Goal: Transaction & Acquisition: Purchase product/service

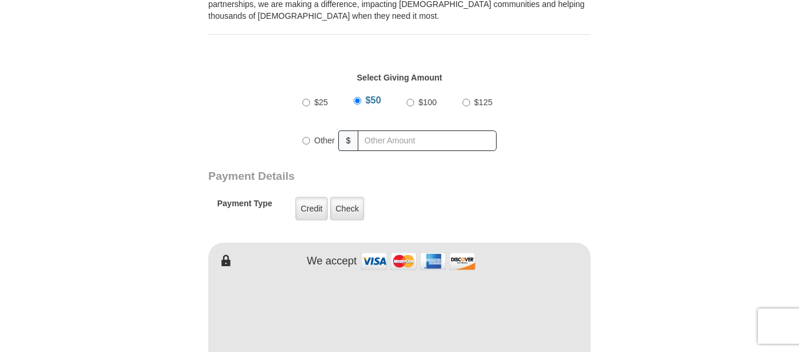
scroll to position [412, 0]
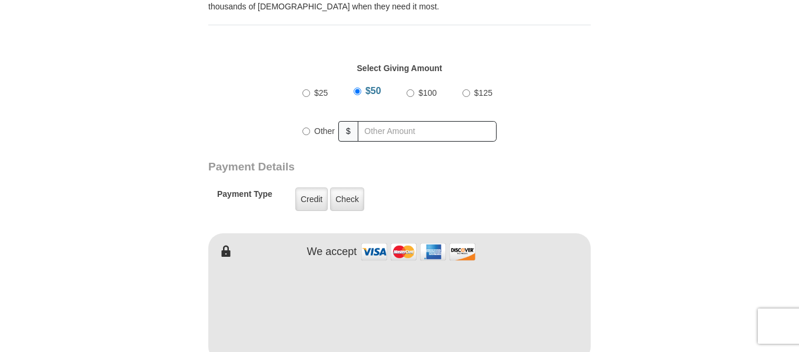
click at [308, 135] on input "Other" at bounding box center [306, 132] width 8 height 8
radio input "true"
click at [387, 126] on input "text" at bounding box center [429, 131] width 135 height 21
type input "4.00"
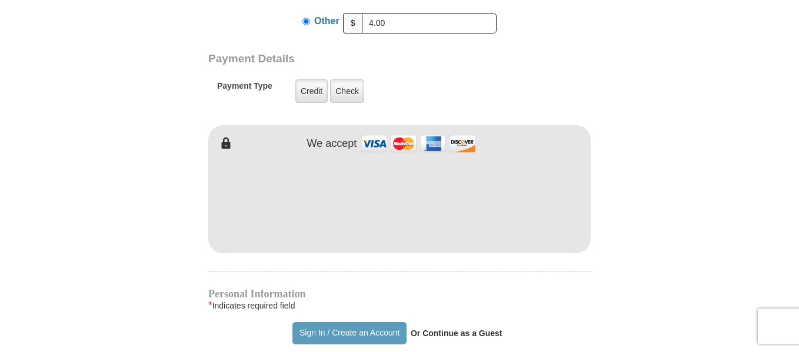
scroll to position [530, 0]
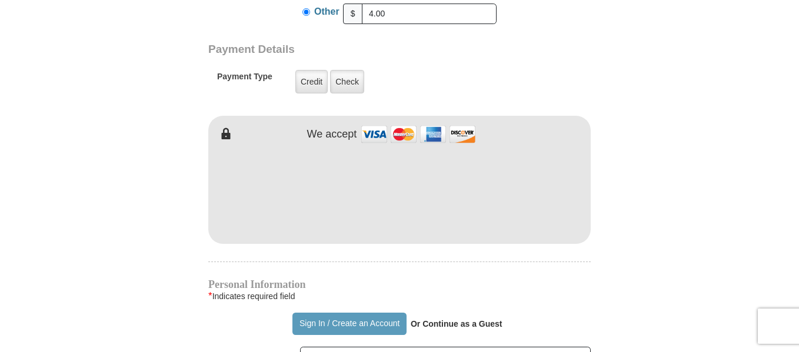
click at [615, 128] on form "Kenneth Copeland Ministries Online Giving Your seed sown will go to work immedi…" at bounding box center [399, 178] width 671 height 1321
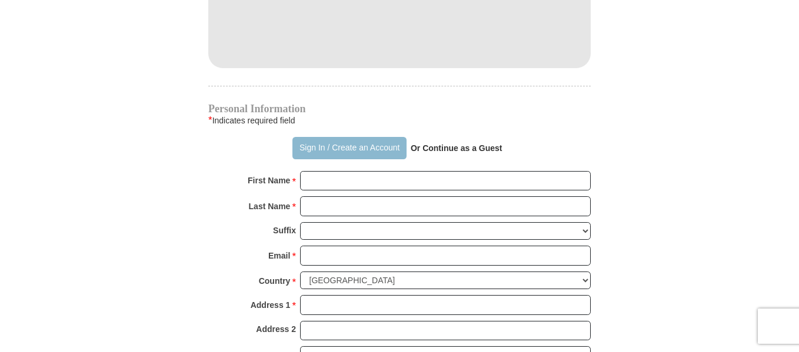
scroll to position [706, 0]
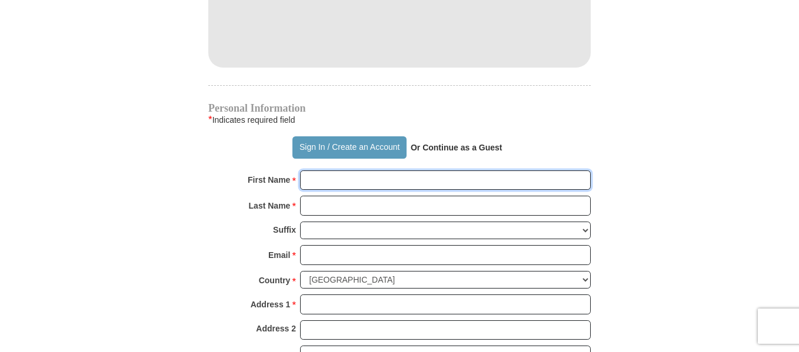
click at [329, 179] on input "First Name *" at bounding box center [445, 181] width 291 height 20
type input "Naomi"
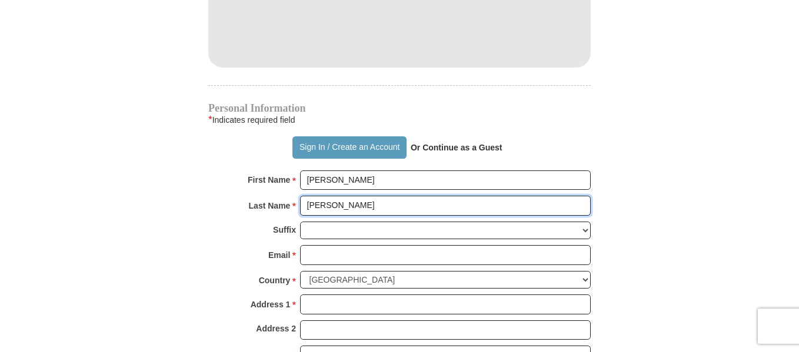
type input "Miller"
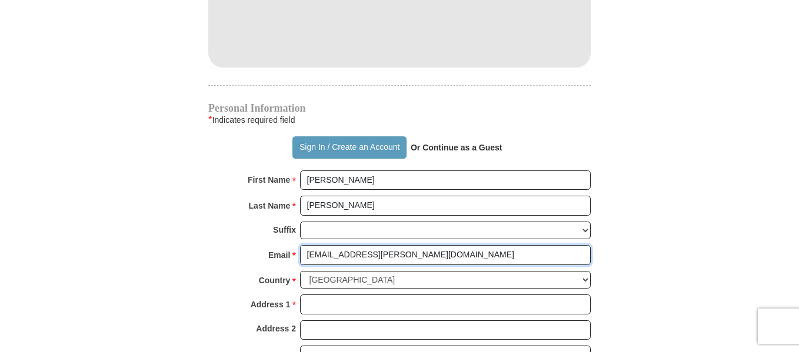
type input "noah.miller@att.net"
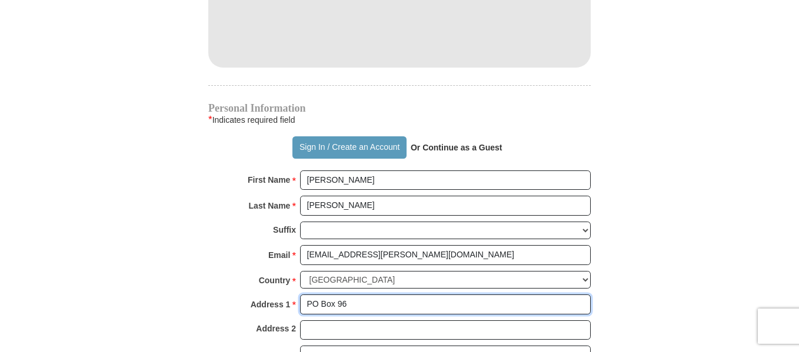
type input "PO Box 96"
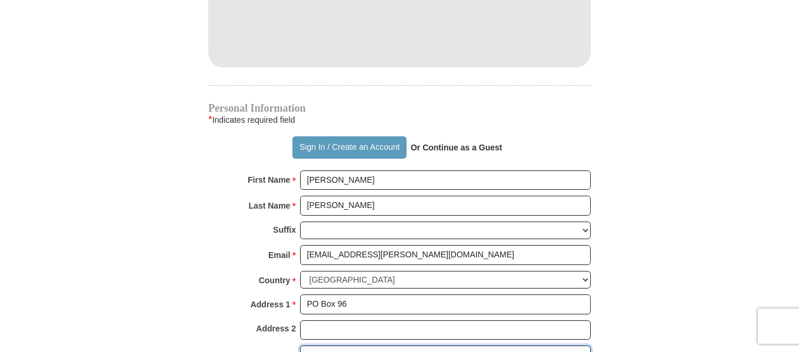
scroll to position [714, 0]
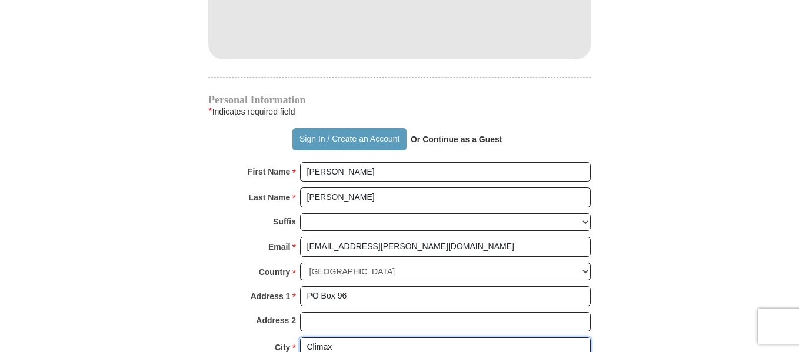
type input "Climax"
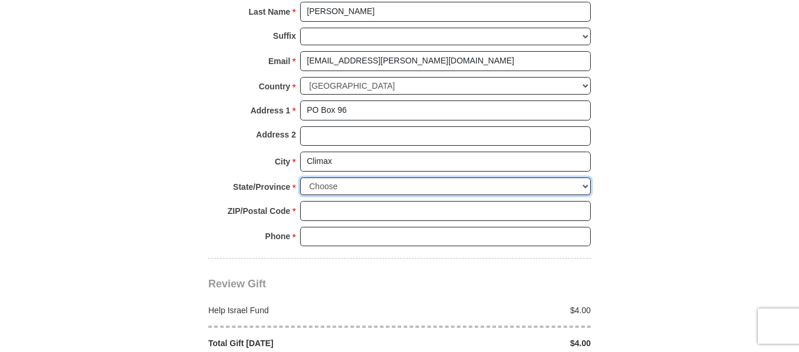
scroll to position [910, 0]
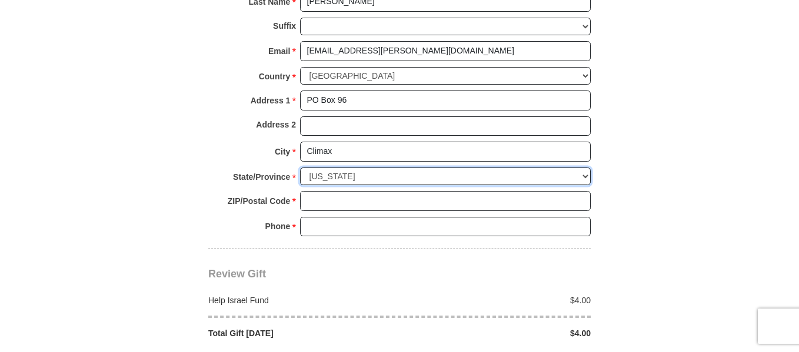
select select "MI"
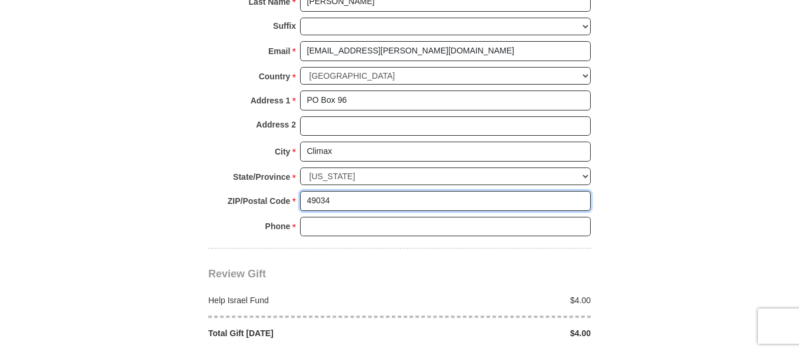
type input "49034"
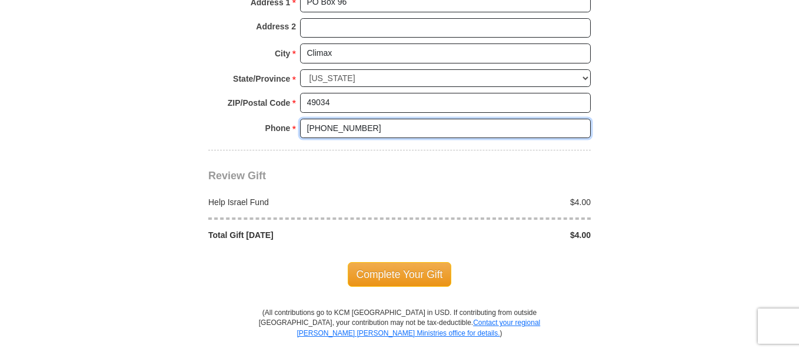
scroll to position [1028, 0]
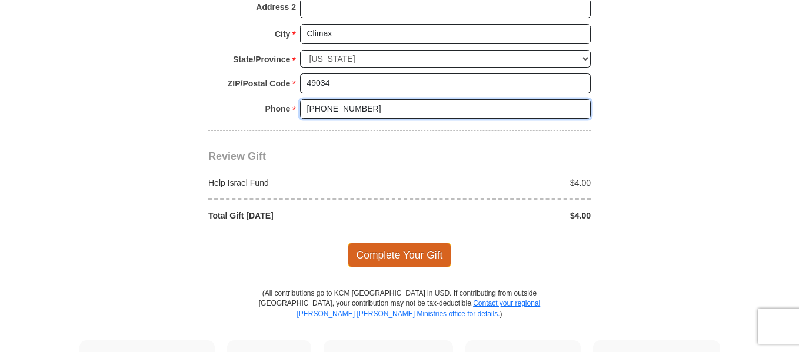
type input "941-209-8355"
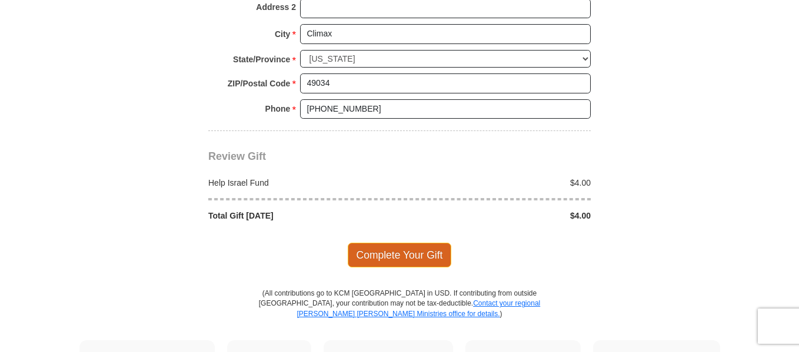
click at [400, 252] on span "Complete Your Gift" at bounding box center [400, 255] width 104 height 25
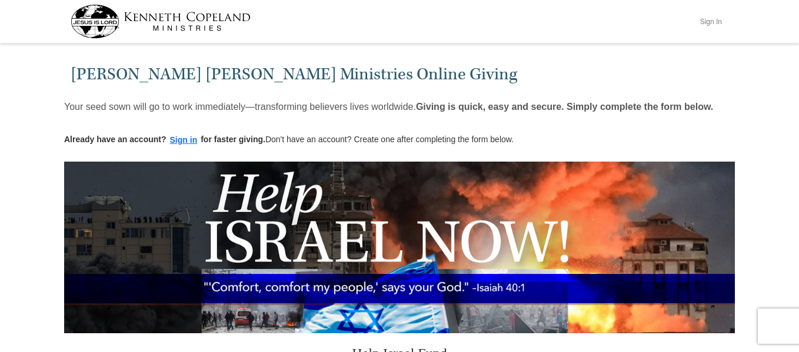
click at [712, 20] on button "Sign In" at bounding box center [710, 21] width 35 height 18
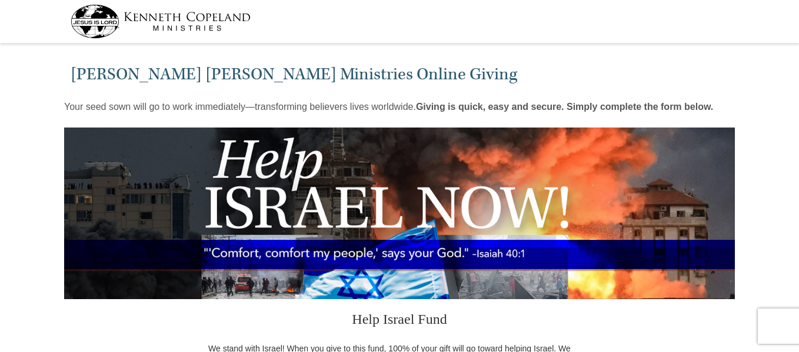
select select "MI"
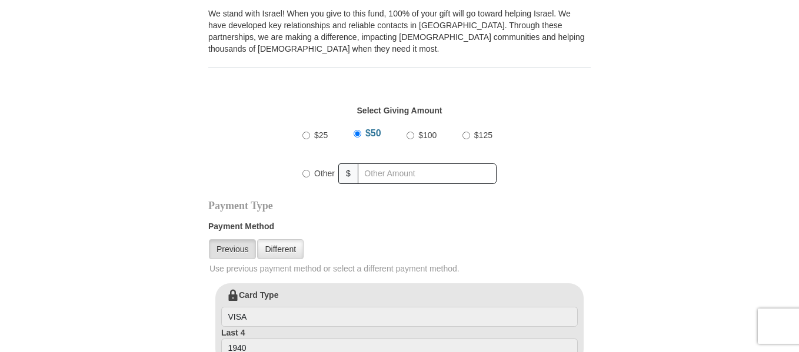
scroll to position [353, 0]
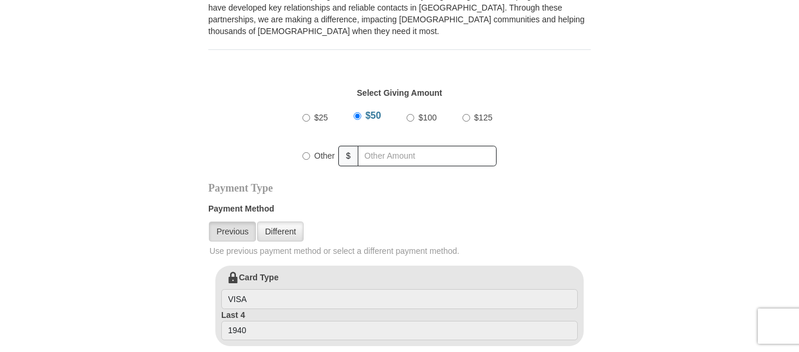
click at [427, 117] on span "$100" at bounding box center [427, 117] width 18 height 9
click at [414, 117] on input "$100" at bounding box center [411, 118] width 8 height 8
radio input "true"
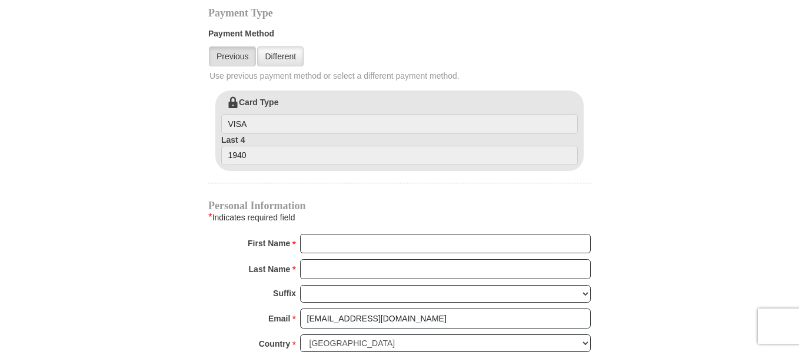
scroll to position [530, 0]
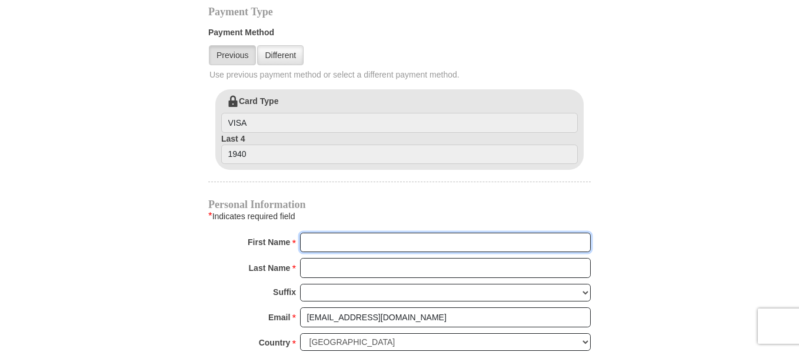
click at [319, 244] on input "First Name *" at bounding box center [445, 243] width 291 height 20
type input "Peace Community"
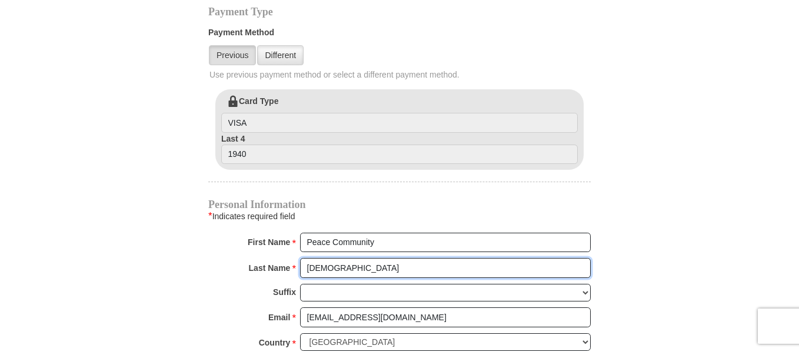
type input "[DEMOGRAPHIC_DATA]"
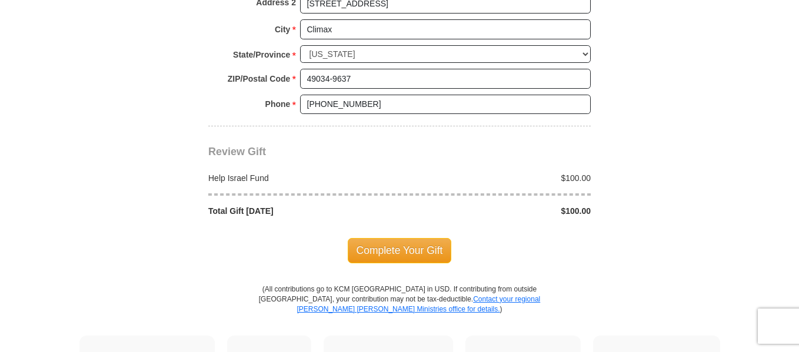
scroll to position [941, 0]
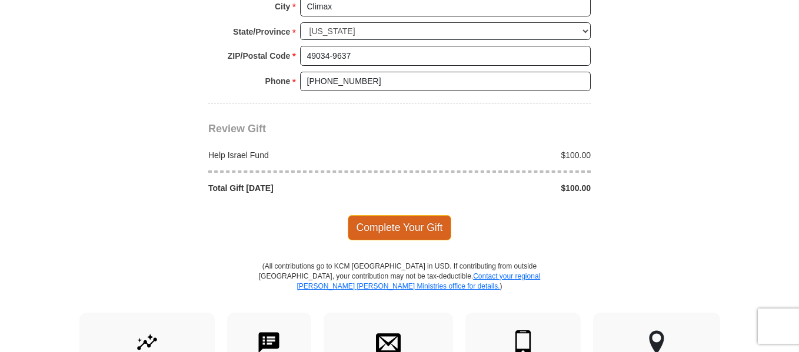
click at [391, 228] on span "Complete Your Gift" at bounding box center [400, 227] width 104 height 25
